Goal: Information Seeking & Learning: Find specific fact

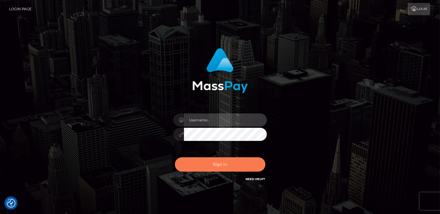
type input "catalinad"
click at [231, 170] on button "Sign in" at bounding box center [220, 164] width 91 height 14
type input "catalinad"
click at [228, 167] on button "Sign in" at bounding box center [220, 164] width 91 height 14
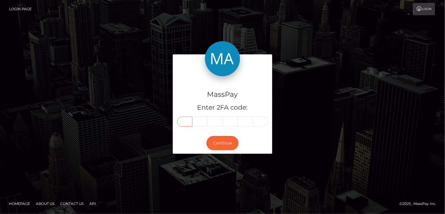
click at [182, 125] on input "text" at bounding box center [184, 122] width 15 height 10
type input "0"
type input "3"
type input "0"
type input "7"
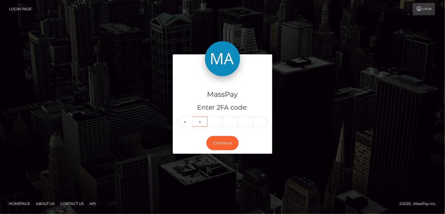
type input "0"
type input "2"
type input "3"
type input "8"
type input "2"
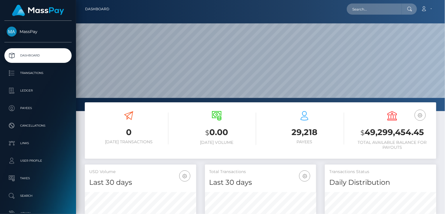
scroll to position [103, 111]
paste input "MSP5df88f62ea16201"
type input "MSP5df88f62ea16201"
click at [391, 8] on input "MSP5df88f62ea16201" at bounding box center [373, 9] width 55 height 11
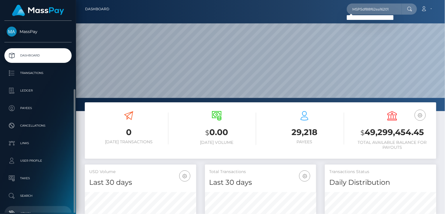
scroll to position [37, 0]
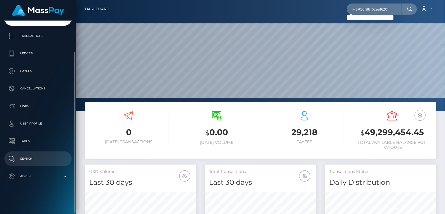
click at [35, 160] on p "Search" at bounding box center [38, 158] width 63 height 9
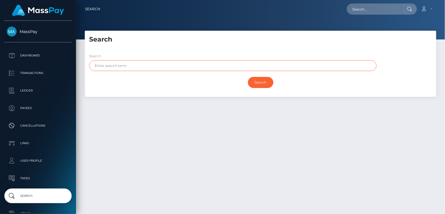
paste input "KABALI"
type input "KABALI"
click at [259, 82] on input "Search" at bounding box center [260, 82] width 25 height 11
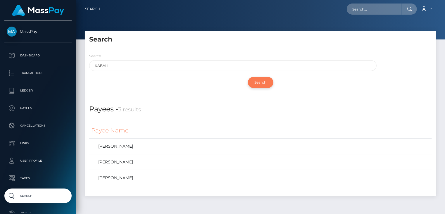
click at [259, 82] on input "Search" at bounding box center [260, 82] width 25 height 11
click at [119, 146] on link "FERDİ KABALI" at bounding box center [260, 146] width 338 height 8
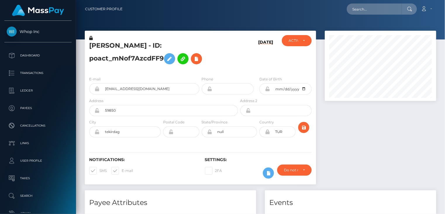
scroll to position [70, 111]
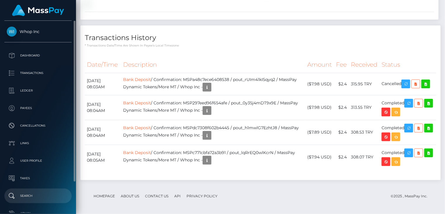
click at [40, 193] on p "Search" at bounding box center [38, 195] width 63 height 9
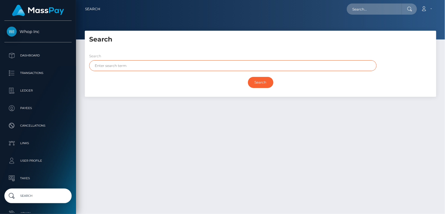
click at [148, 64] on input "text" at bounding box center [232, 65] width 287 height 11
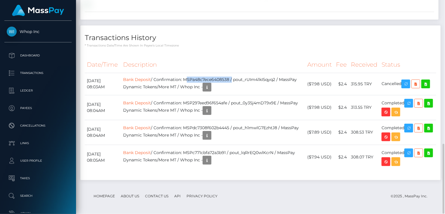
scroll to position [70, 111]
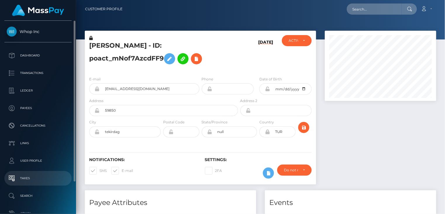
scroll to position [70, 111]
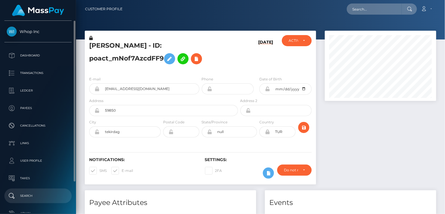
click at [34, 199] on p "Search" at bounding box center [38, 195] width 63 height 9
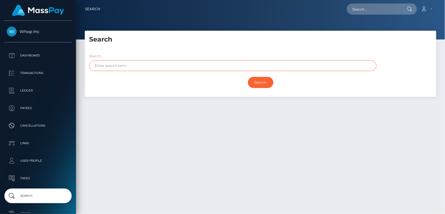
paste input "KABALI"
type input "KABALI"
click at [259, 83] on input "Search" at bounding box center [260, 82] width 25 height 11
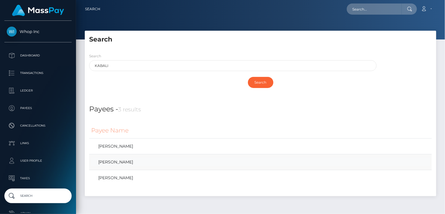
click at [136, 163] on link "FERDI KABALI" at bounding box center [260, 162] width 338 height 8
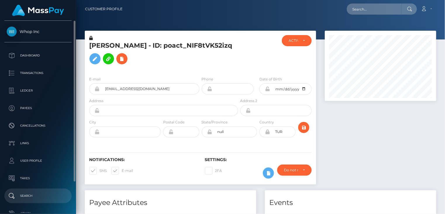
click at [34, 199] on p "Search" at bounding box center [38, 195] width 63 height 9
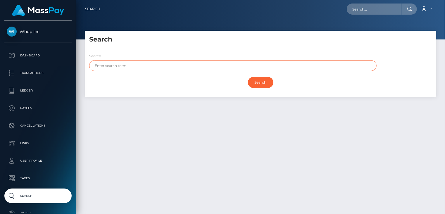
paste input "KABALI"
type input "KABALI"
click at [258, 82] on input "Search" at bounding box center [260, 82] width 25 height 11
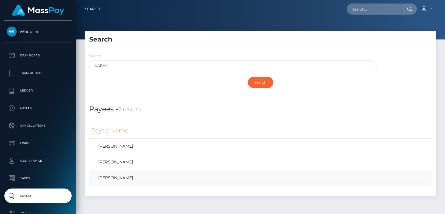
click at [125, 179] on link "[PERSON_NAME]" at bounding box center [260, 178] width 338 height 8
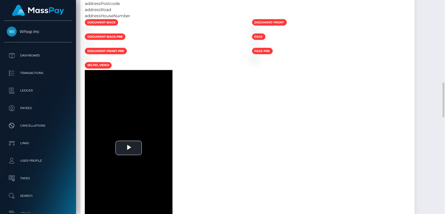
scroll to position [210, 0]
